Goal: Find specific page/section: Find specific page/section

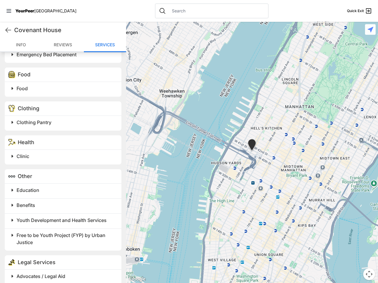
click at [9, 11] on icon at bounding box center [8, 11] width 5 height 4
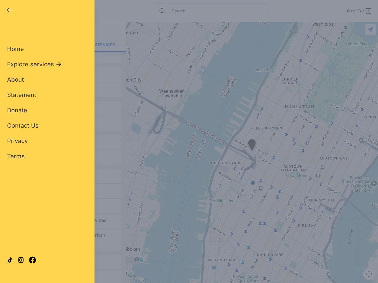
click at [8, 30] on div "Home Explore services About Statement Donate Contact Us Privacy Terms" at bounding box center [47, 93] width 80 height 135
click at [12, 83] on span "About" at bounding box center [15, 79] width 17 height 7
click at [64, 83] on div "Home Explore services About Statement Donate Contact Us Privacy Terms" at bounding box center [47, 93] width 80 height 135
click at [12, 117] on div "Home Explore services About Statement Donate Contact Us Privacy Terms" at bounding box center [47, 93] width 80 height 135
click at [64, 117] on div "Home Explore services About Statement Donate Contact Us Privacy Terms" at bounding box center [47, 93] width 80 height 135
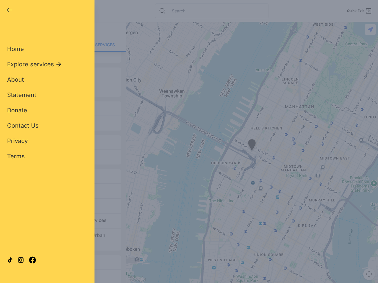
click at [12, 151] on div "Home Explore services About Statement Donate Contact Us Privacy Terms" at bounding box center [47, 93] width 80 height 135
click at [64, 151] on div "Home Explore services About Statement Donate Contact Us Privacy Terms" at bounding box center [47, 93] width 80 height 135
click at [12, 184] on div "Single Adult Families Soup Kitchen Food Pantry Toiletries Restrooms Showers Lau…" at bounding box center [47, 135] width 80 height 218
click at [64, 184] on div "Single Adult Families Soup Kitchen Food Pantry Toiletries Restrooms Showers Lau…" at bounding box center [47, 135] width 80 height 218
